Goal: Communication & Community: Answer question/provide support

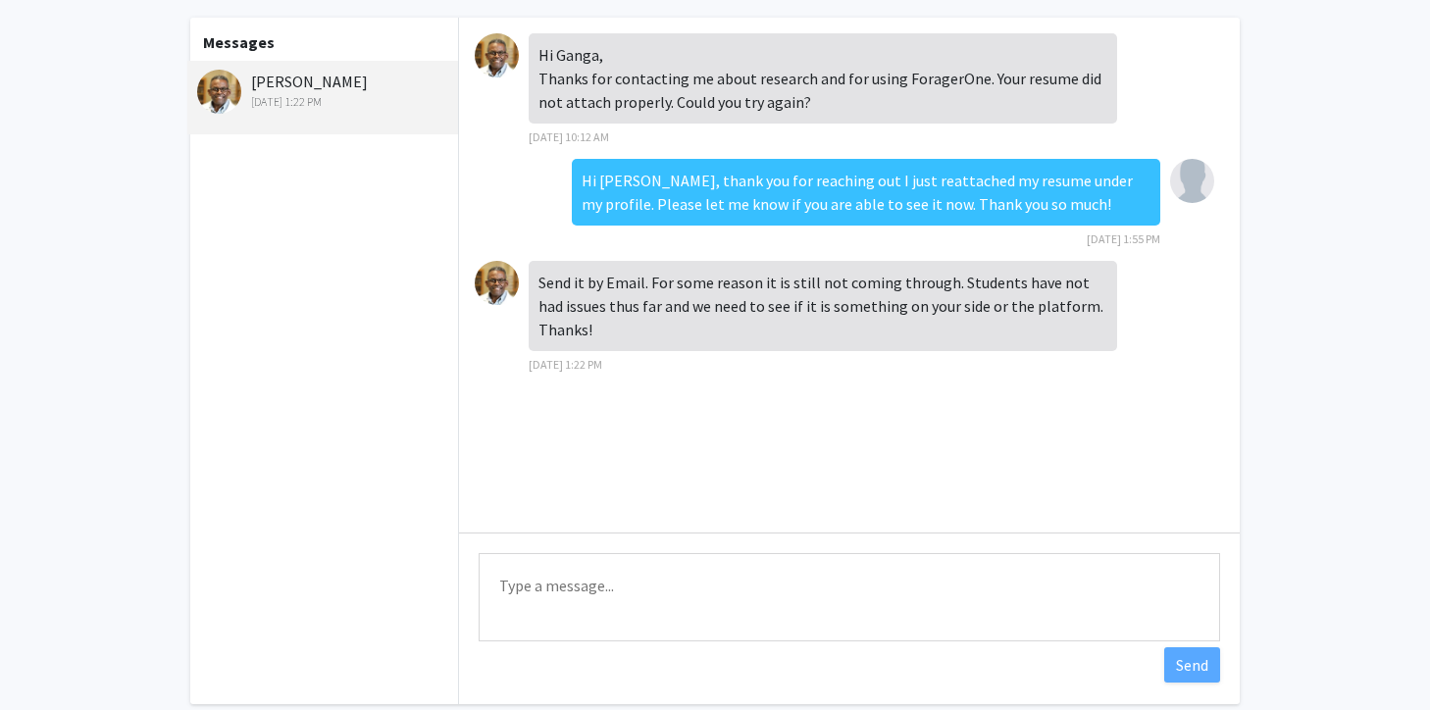
scroll to position [89, 0]
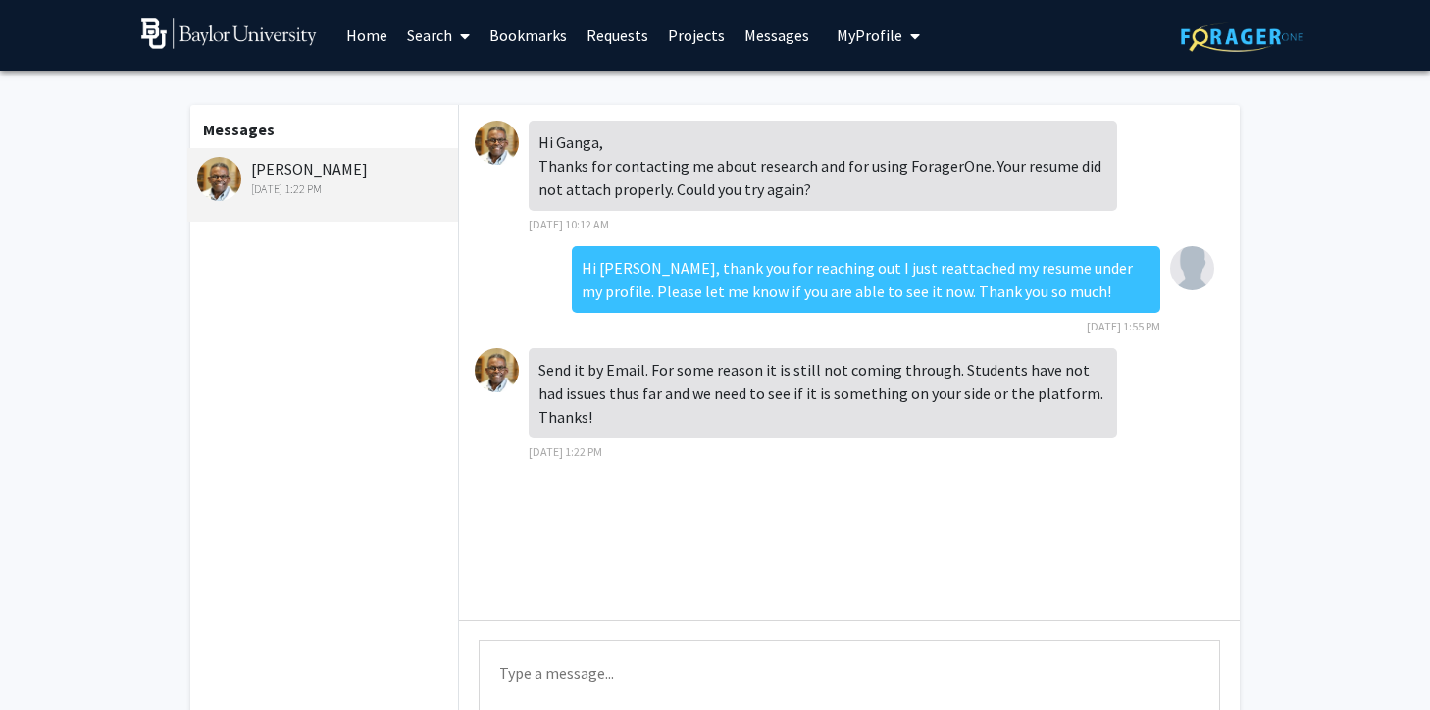
click at [622, 648] on textarea "Type a message" at bounding box center [849, 684] width 741 height 88
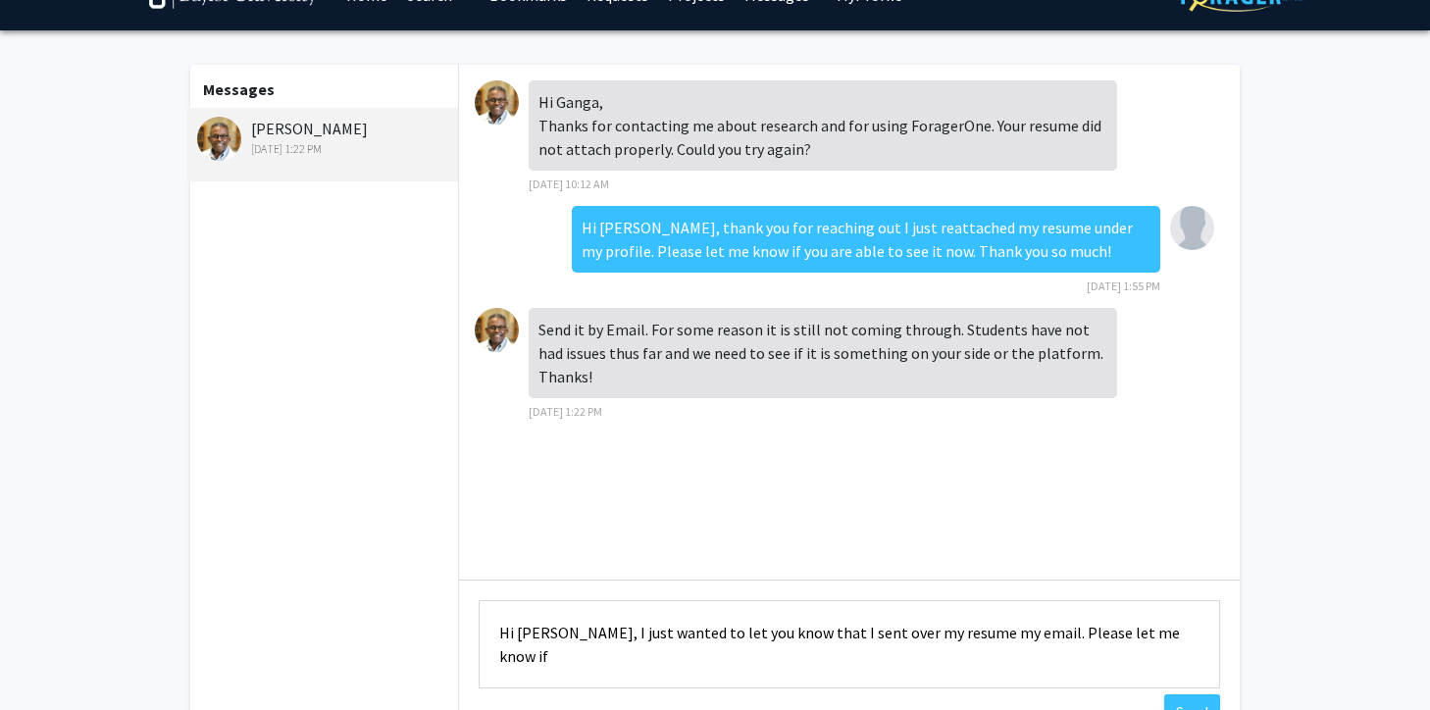
scroll to position [43, 0]
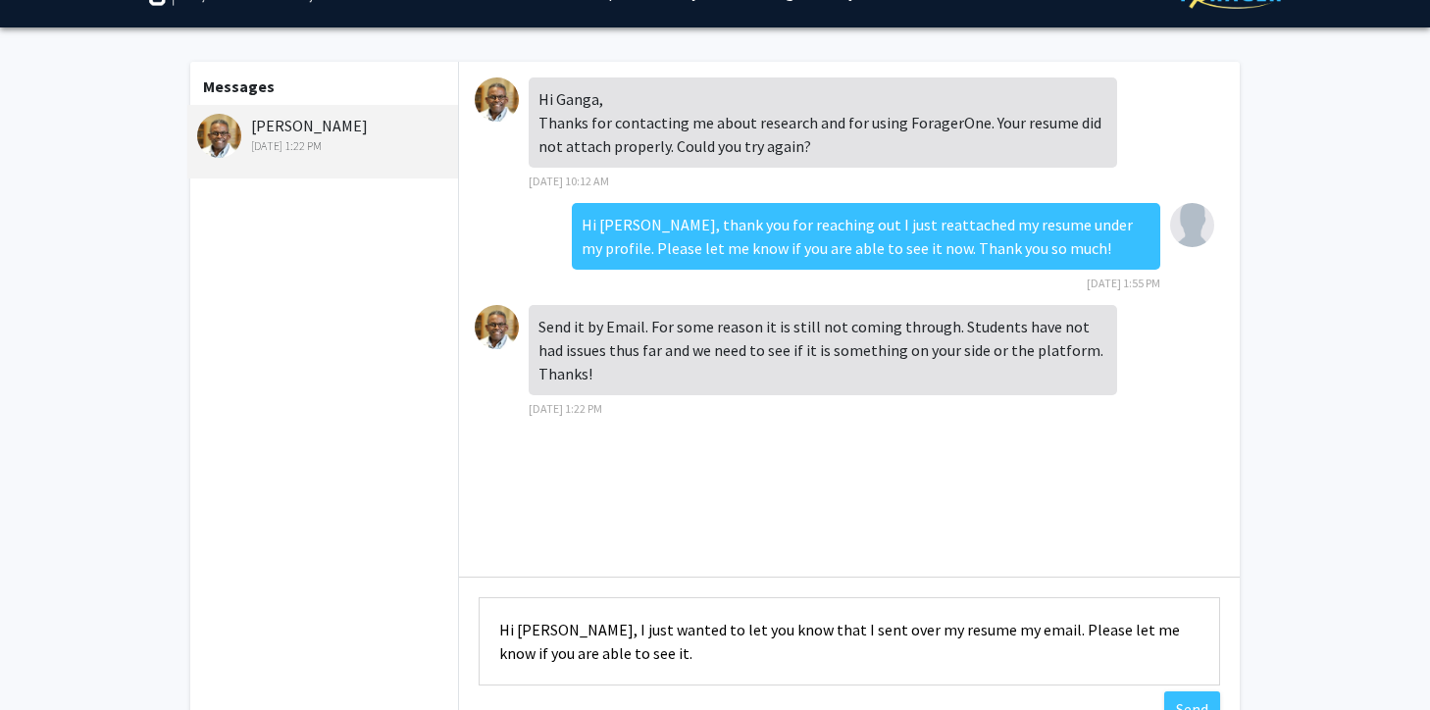
drag, startPoint x: 1181, startPoint y: 636, endPoint x: 531, endPoint y: 648, distance: 650.3
click at [531, 648] on textarea "Hi [PERSON_NAME], I just wanted to let you know that I sent over my resume my e…" at bounding box center [849, 641] width 741 height 88
drag, startPoint x: 696, startPoint y: 653, endPoint x: 493, endPoint y: 645, distance: 203.2
click at [493, 645] on textarea "Hi [PERSON_NAME], I just wanted to let you know that I sent over my resume my e…" at bounding box center [849, 641] width 741 height 88
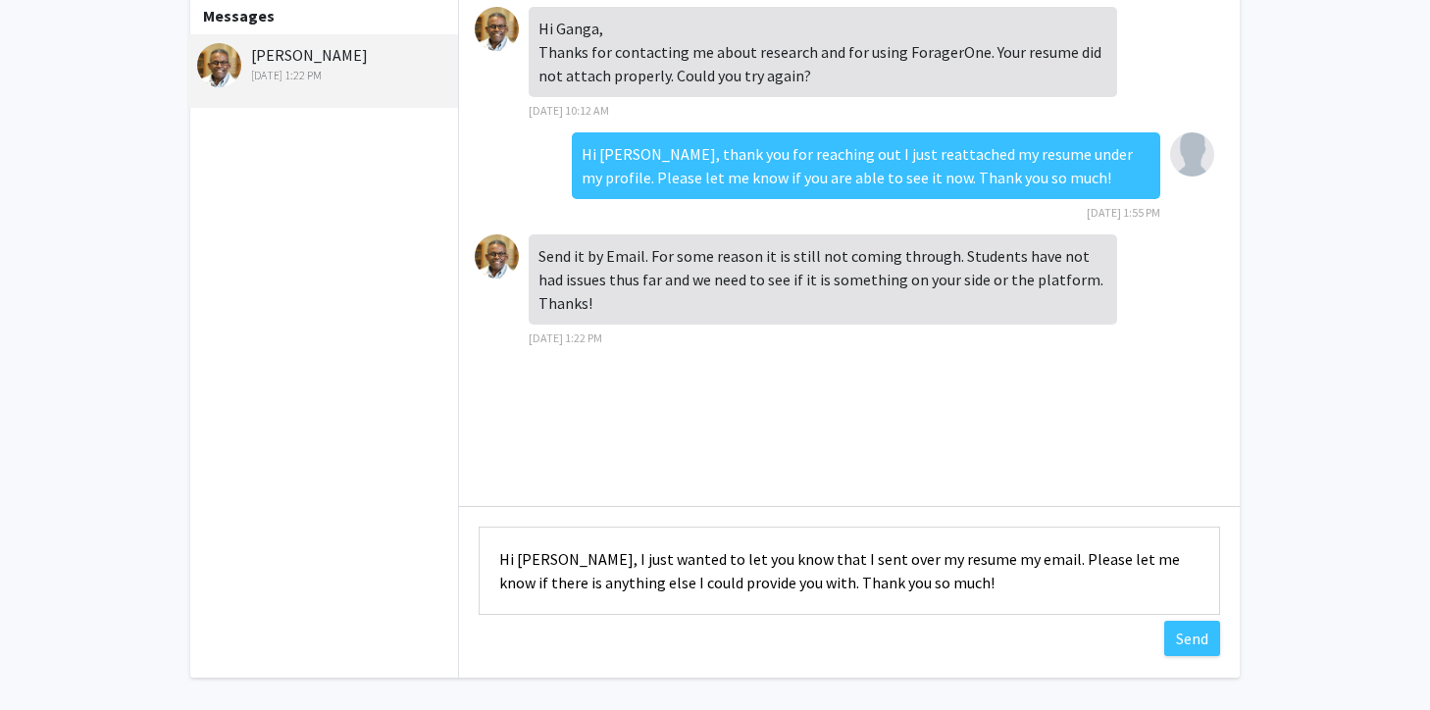
scroll to position [120, 0]
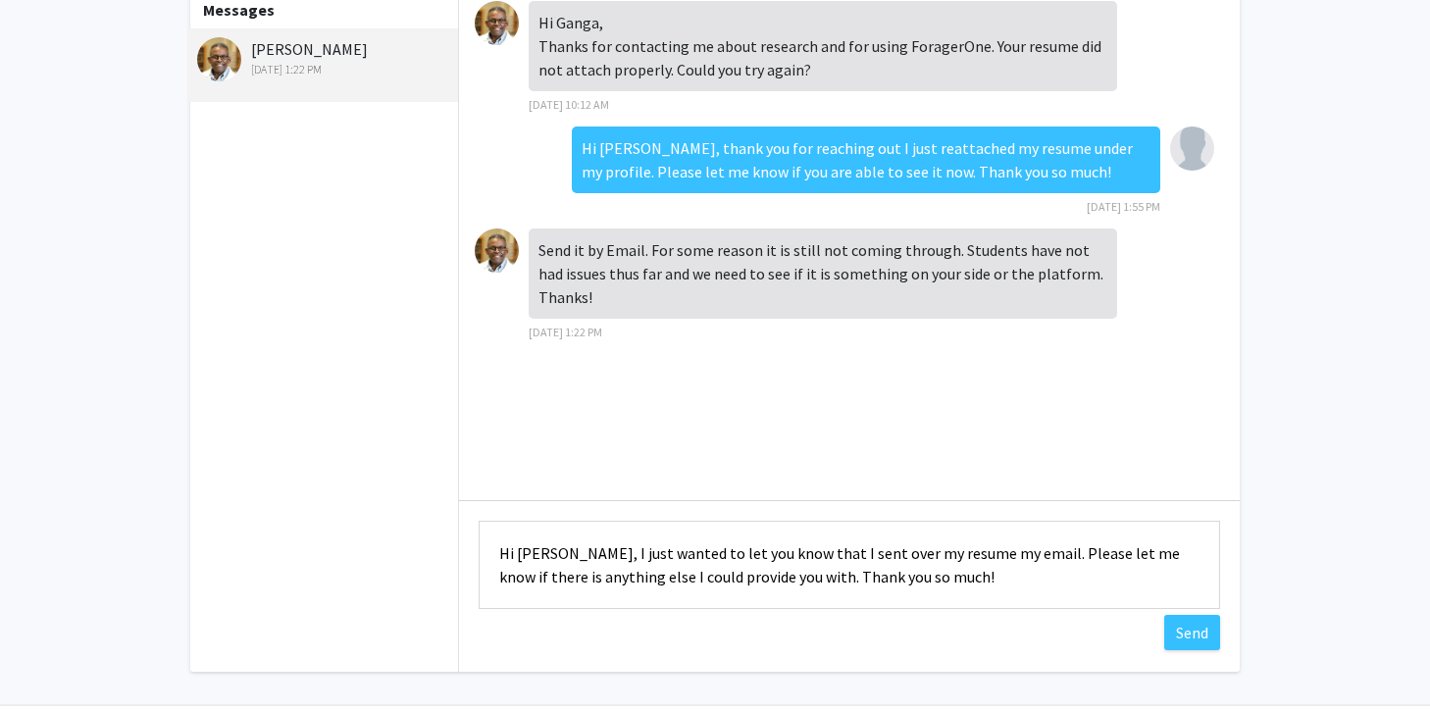
click at [986, 553] on textarea "Hi [PERSON_NAME], I just wanted to let you know that I sent over my resume my e…" at bounding box center [849, 565] width 741 height 88
type textarea "Hi [PERSON_NAME], I just wanted to let you know that I sent over my resume by e…"
click at [1180, 622] on button "Send" at bounding box center [1192, 632] width 56 height 35
